Goal: Task Accomplishment & Management: Manage account settings

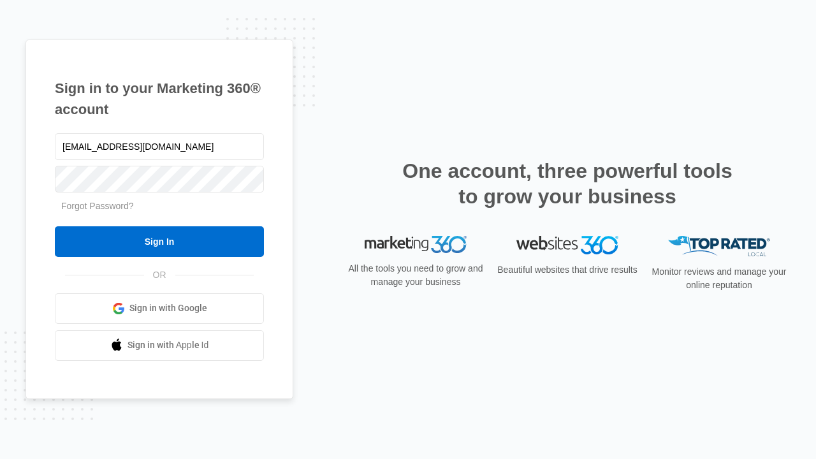
type input "[EMAIL_ADDRESS][DOMAIN_NAME]"
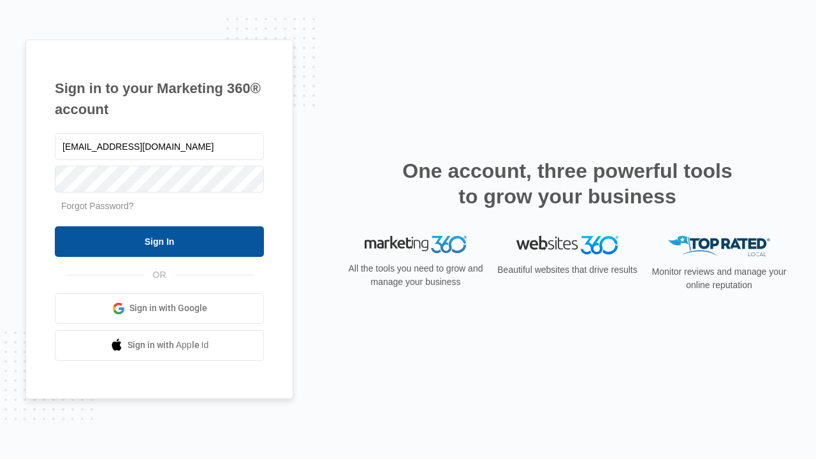
click at [159, 241] on input "Sign In" at bounding box center [159, 241] width 209 height 31
